Goal: Check status: Check status

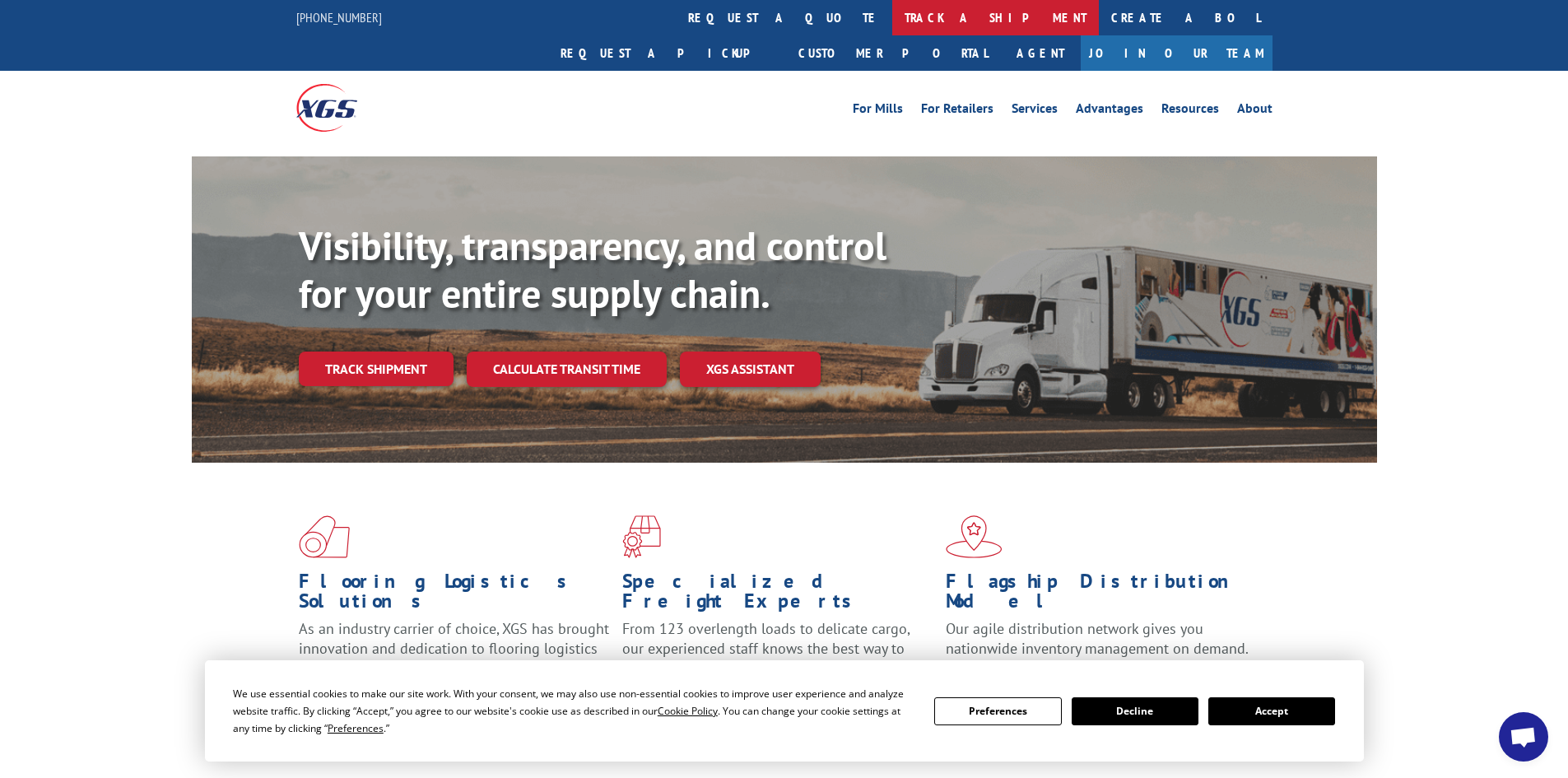
click at [892, 13] on link "track a shipment" at bounding box center [995, 18] width 206 height 35
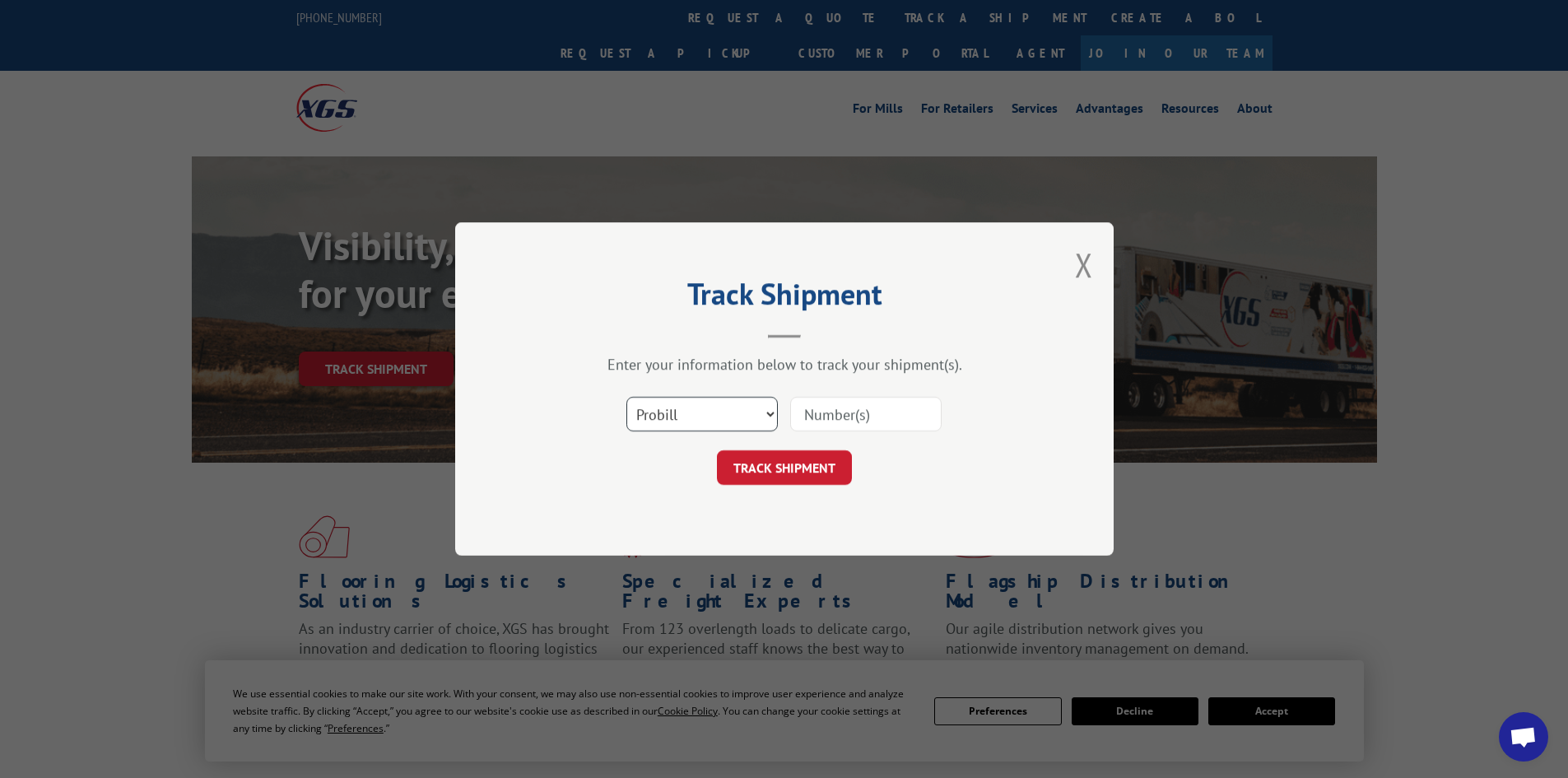
click at [672, 422] on select "Select category... Probill BOL PO" at bounding box center [702, 414] width 151 height 34
select select "bol"
click at [627, 397] on select "Select category... Probill BOL PO" at bounding box center [702, 414] width 151 height 34
click at [831, 420] on input at bounding box center [865, 414] width 151 height 34
paste input "6017083"
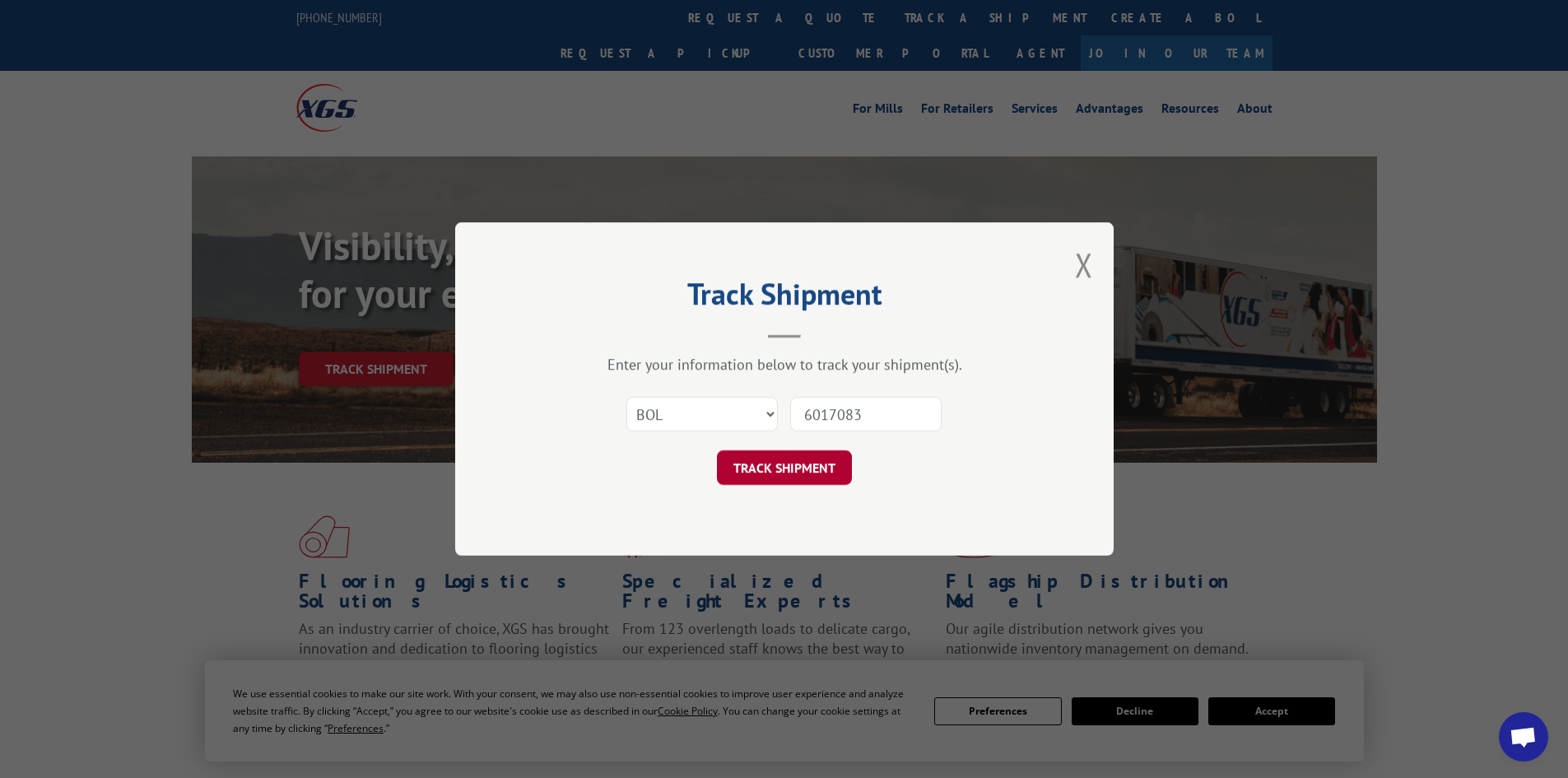
type input "6017083"
click at [794, 474] on button "TRACK SHIPMENT" at bounding box center [784, 467] width 135 height 34
